Goal: Task Accomplishment & Management: Use online tool/utility

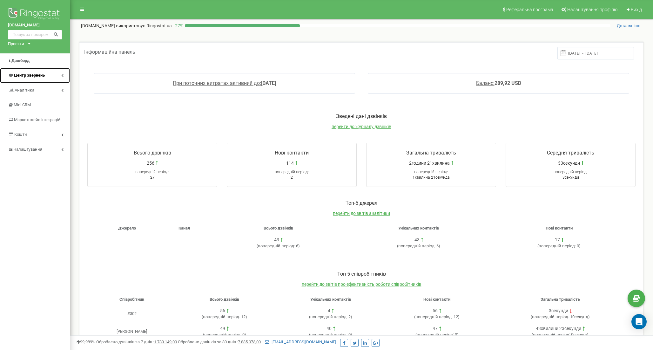
click at [21, 74] on span "Центр звернень" at bounding box center [29, 75] width 31 height 5
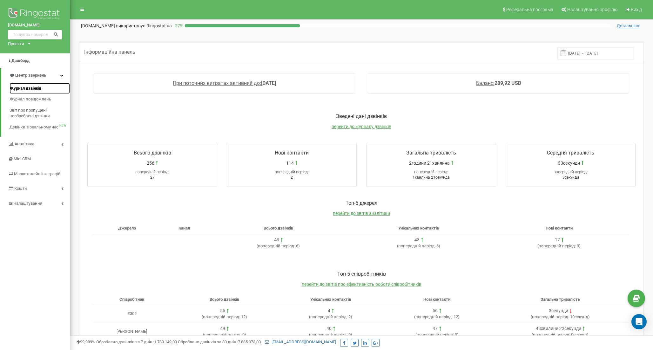
click at [19, 91] on span "Журнал дзвінків" at bounding box center [26, 88] width 32 height 6
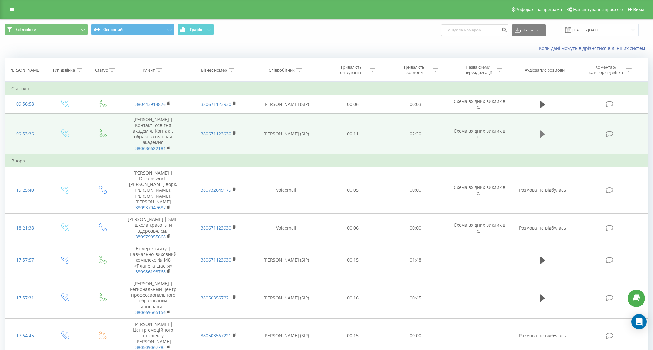
click at [542, 135] on icon at bounding box center [543, 134] width 6 height 8
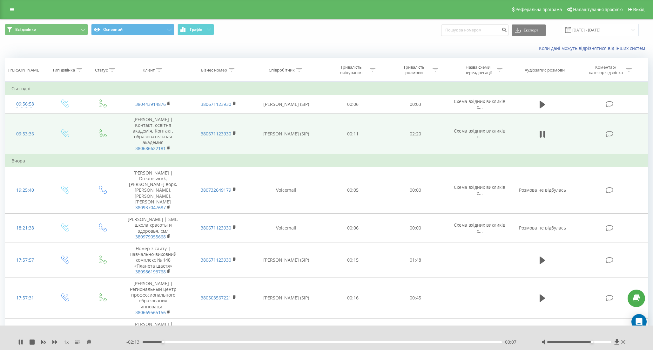
drag, startPoint x: 579, startPoint y: 342, endPoint x: 595, endPoint y: 342, distance: 15.9
click at [595, 342] on div at bounding box center [580, 342] width 64 height 2
click at [9, 10] on link at bounding box center [11, 9] width 11 height 9
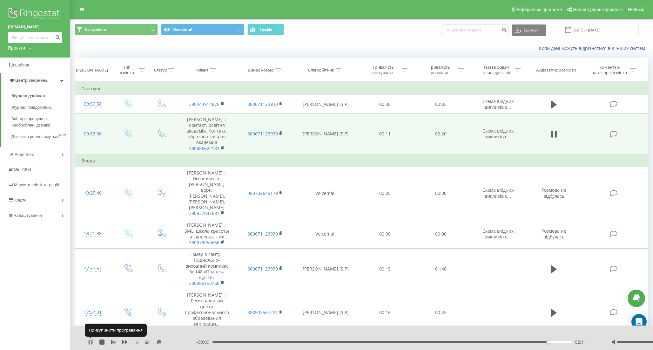
click at [92, 340] on icon at bounding box center [91, 341] width 1 height 5
